Goal: Task Accomplishment & Management: Manage account settings

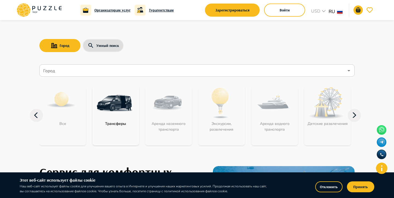
click at [325, 189] on button "Отклонить" at bounding box center [328, 187] width 27 height 11
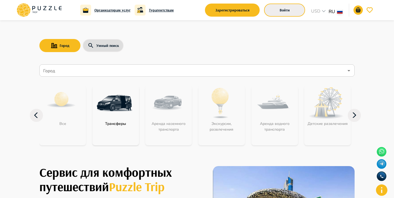
click at [284, 11] on button "Войти" at bounding box center [284, 10] width 41 height 13
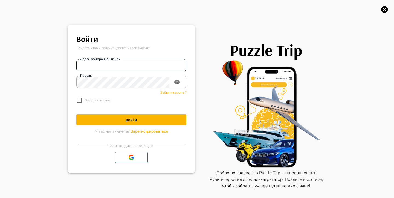
click at [163, 63] on input "Адрес электронной почты" at bounding box center [131, 65] width 110 height 11
type input "**********"
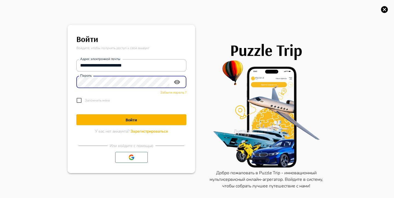
click at [76, 115] on button "Войти" at bounding box center [131, 120] width 110 height 11
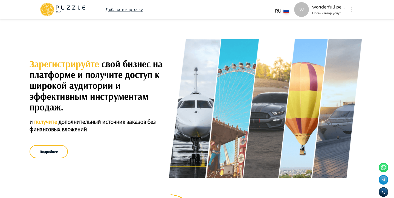
click at [350, 9] on icon "button" at bounding box center [350, 9] width 1 height 5
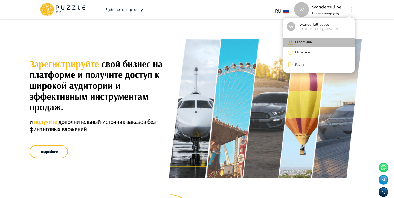
click at [313, 40] on li "Профиль" at bounding box center [318, 42] width 71 height 9
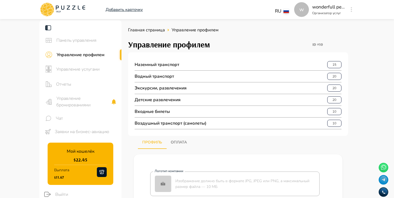
click at [98, 101] on span "Управление бронированиями" at bounding box center [83, 101] width 54 height 13
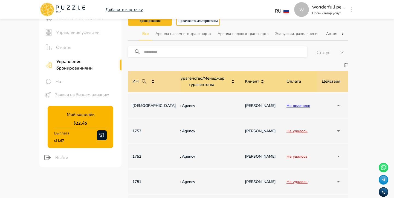
scroll to position [0, 390]
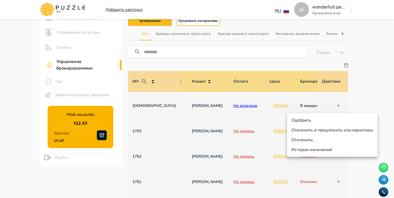
click at [323, 122] on li "Одобрить" at bounding box center [332, 121] width 90 height 10
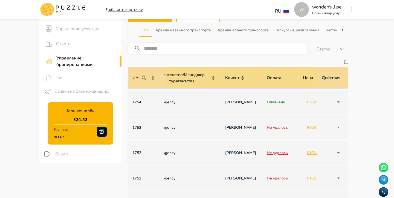
scroll to position [0, 390]
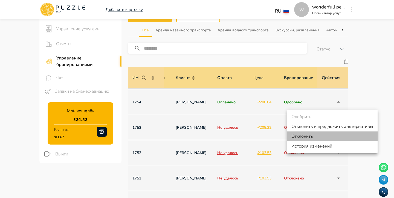
click at [326, 135] on li "Отклонить" at bounding box center [332, 137] width 90 height 10
